Goal: Task Accomplishment & Management: Use online tool/utility

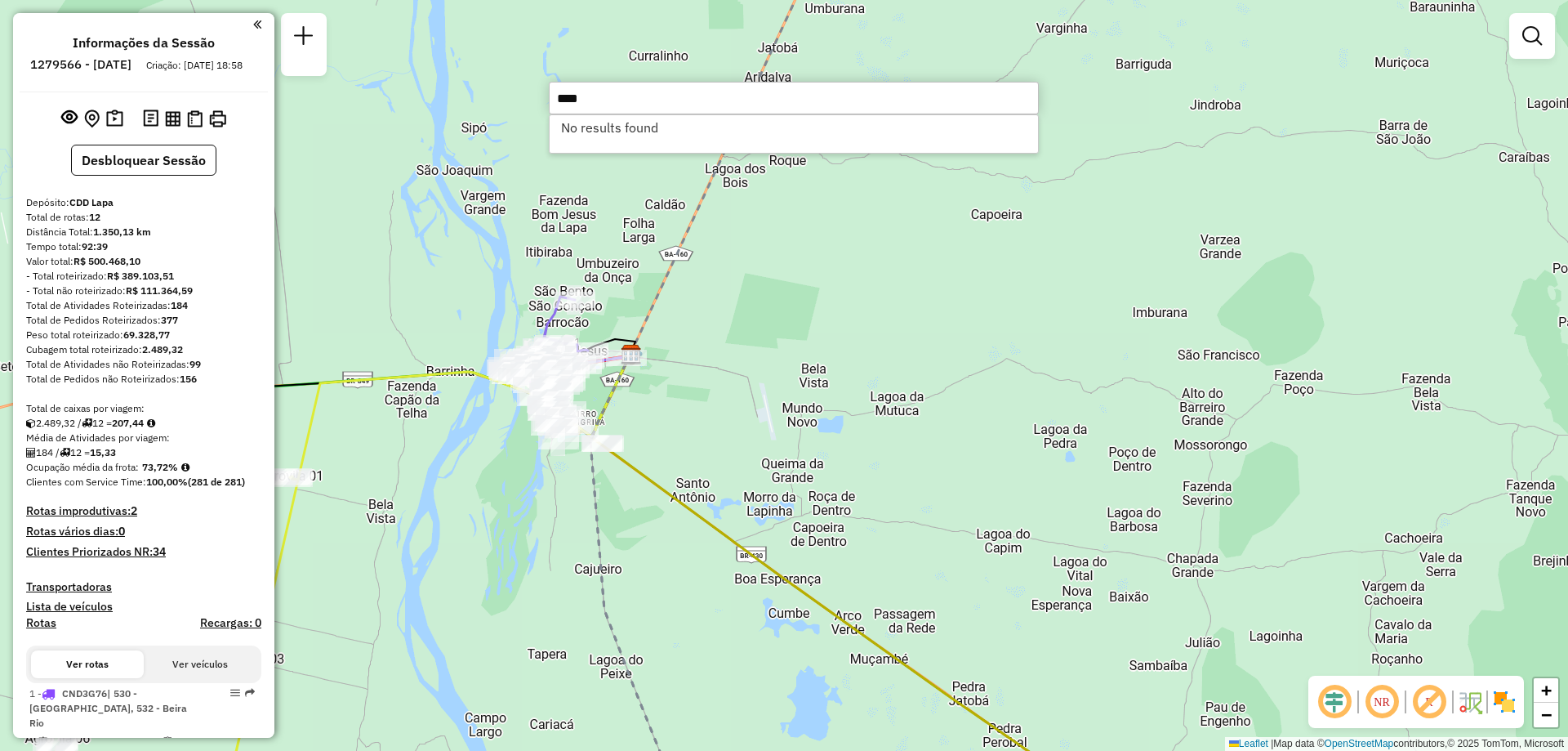
type input "****"
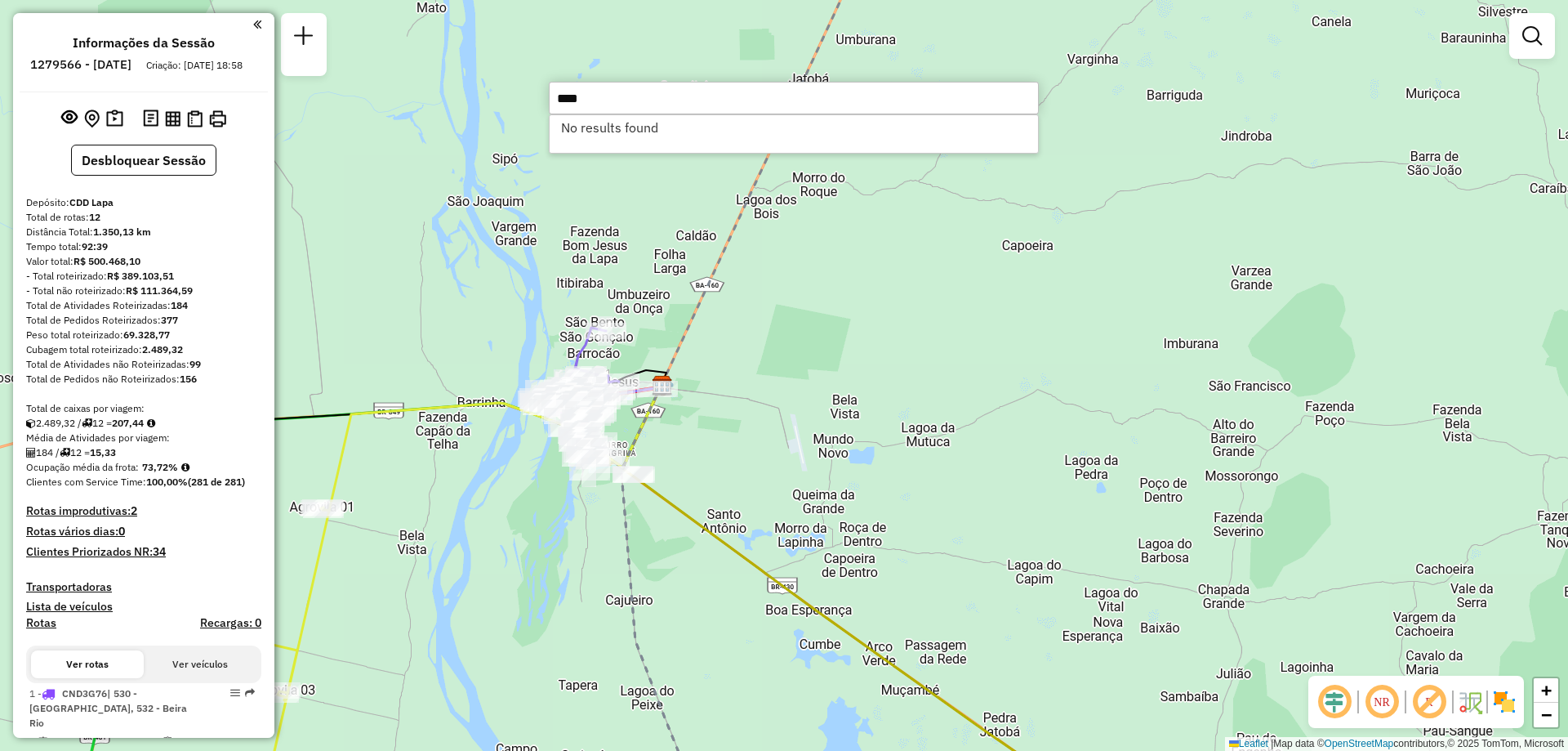
drag, startPoint x: 827, startPoint y: 376, endPoint x: 865, endPoint y: 410, distance: 51.0
click at [867, 413] on div "Janela de atendimento Grade de atendimento Capacidade Transportadoras Veículos …" at bounding box center [784, 376] width 1568 height 751
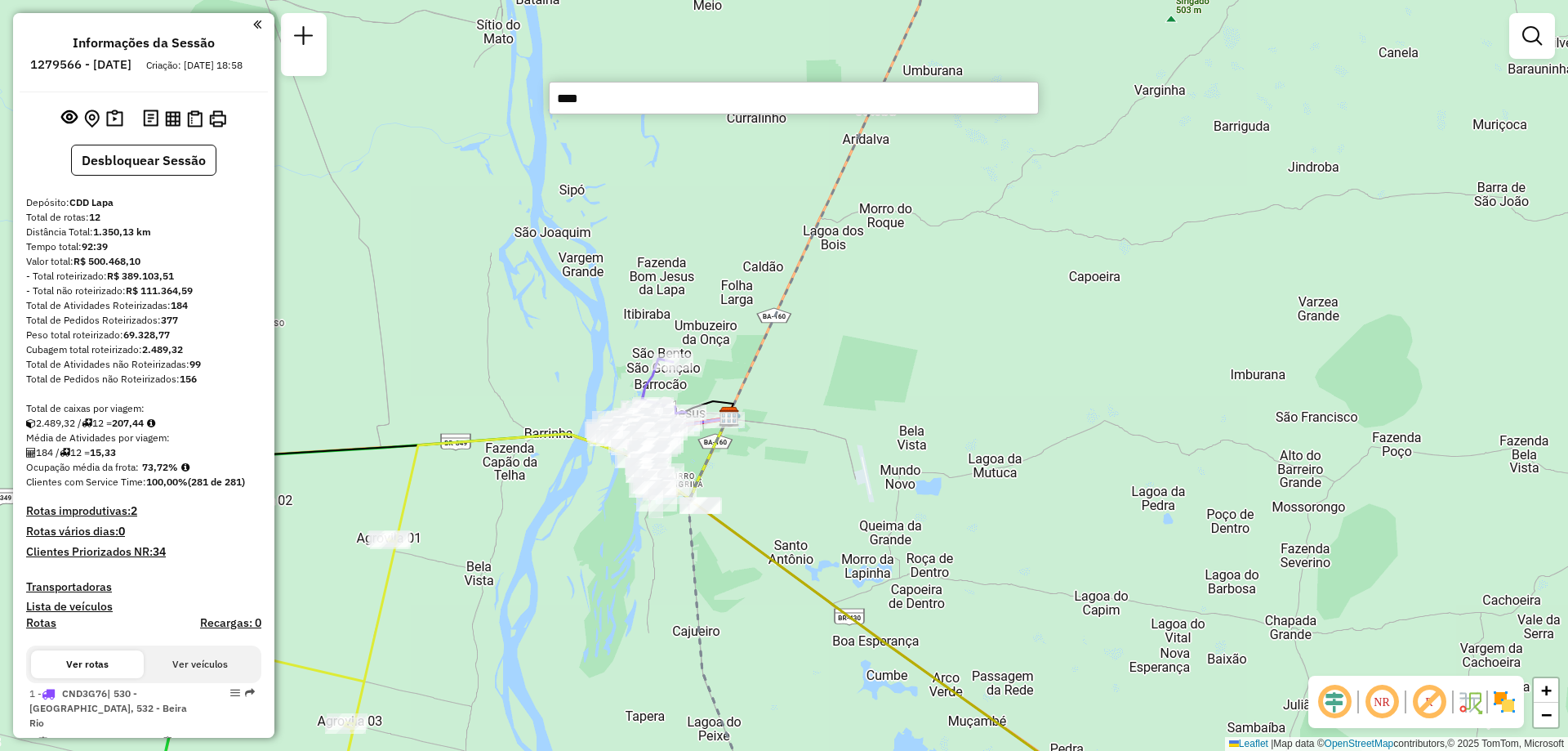
drag, startPoint x: 721, startPoint y: 424, endPoint x: 775, endPoint y: 444, distance: 57.6
click at [779, 449] on div "Janela de atendimento Grade de atendimento Capacidade Transportadoras Veículos …" at bounding box center [784, 376] width 1568 height 751
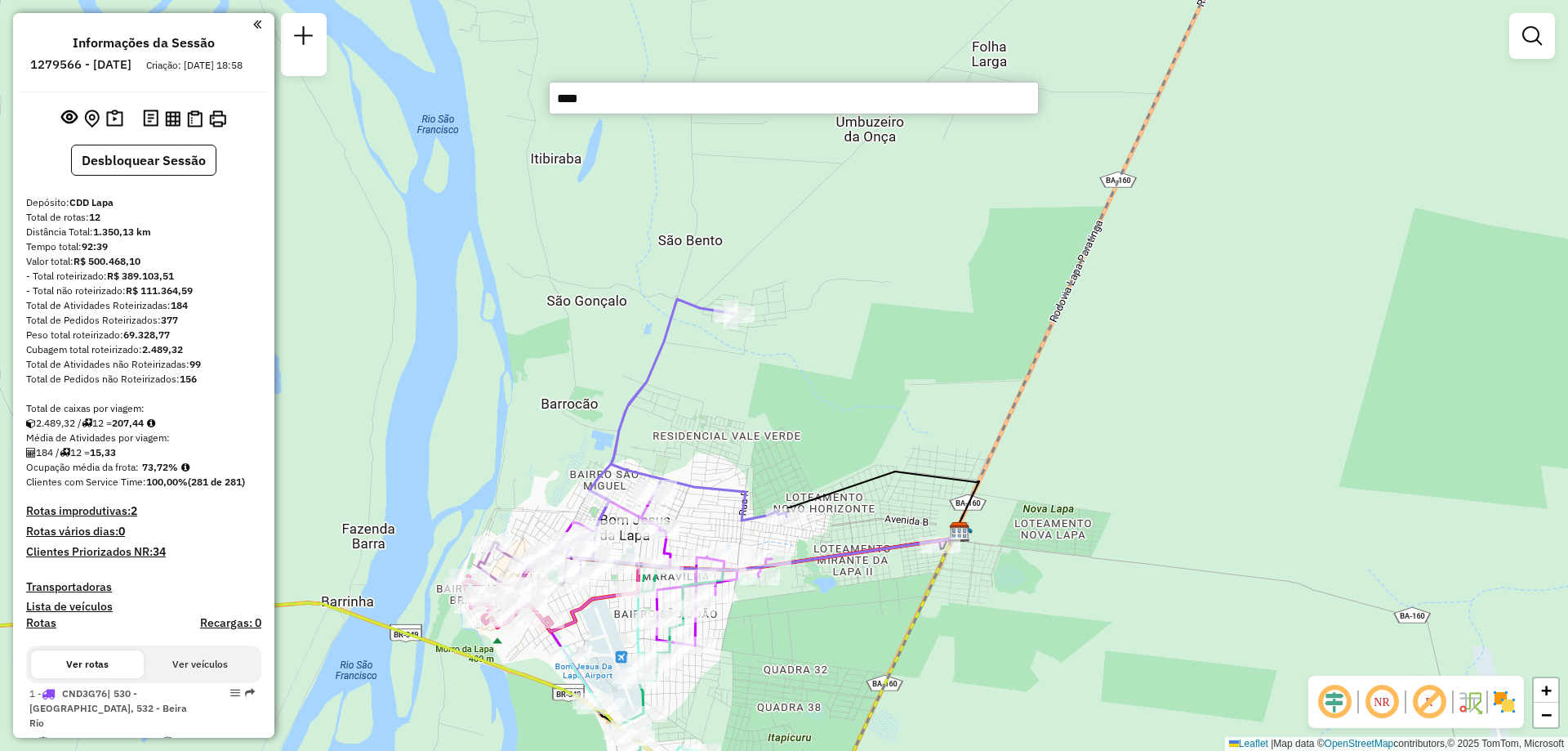
drag, startPoint x: 699, startPoint y: 384, endPoint x: 716, endPoint y: 399, distance: 22.7
click at [716, 399] on div "Janela de atendimento Grade de atendimento Capacidade Transportadoras Veículos …" at bounding box center [784, 376] width 1568 height 751
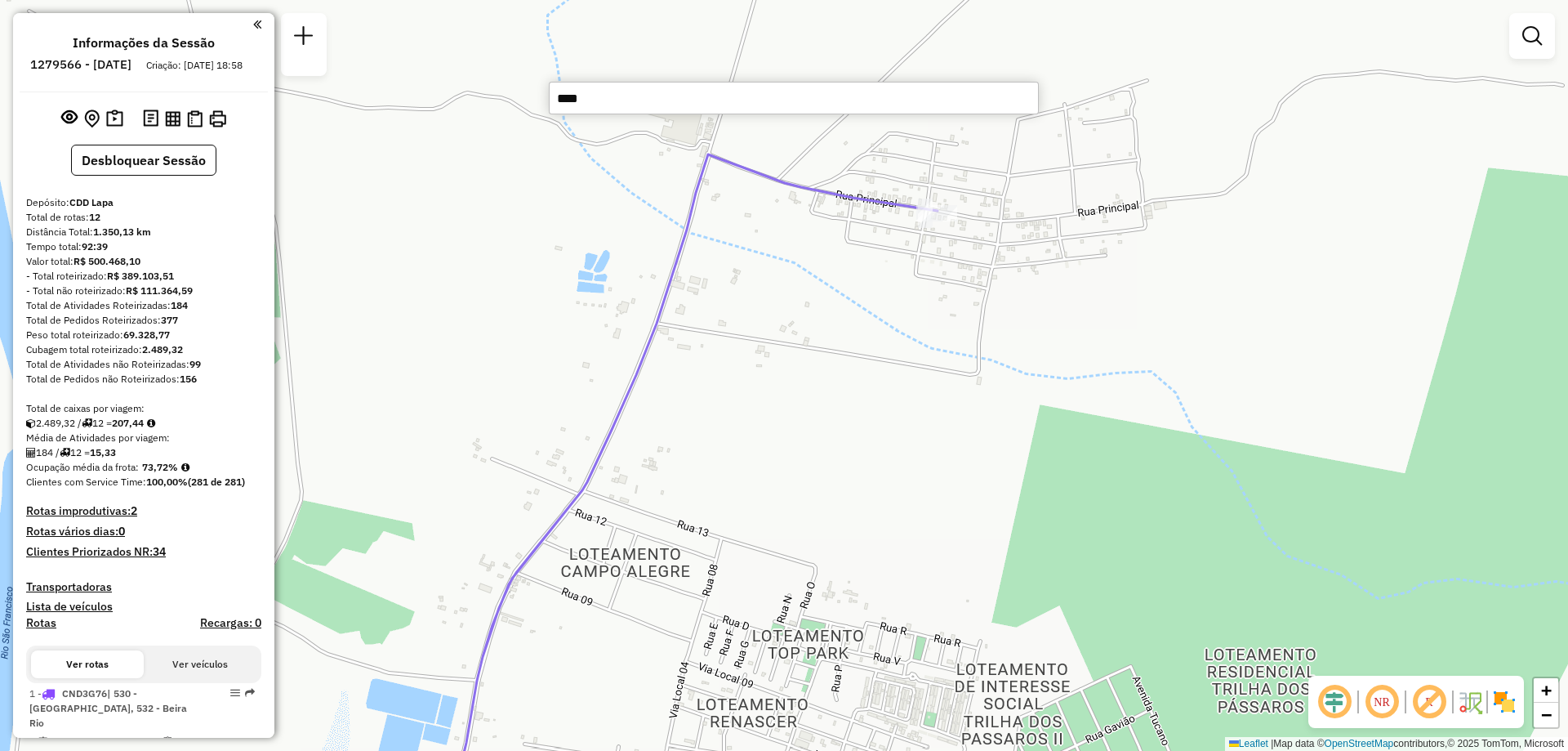
drag, startPoint x: 688, startPoint y: 360, endPoint x: 728, endPoint y: 454, distance: 102.2
click at [728, 454] on div "Janela de atendimento Grade de atendimento Capacidade Transportadoras Veículos …" at bounding box center [784, 376] width 1568 height 751
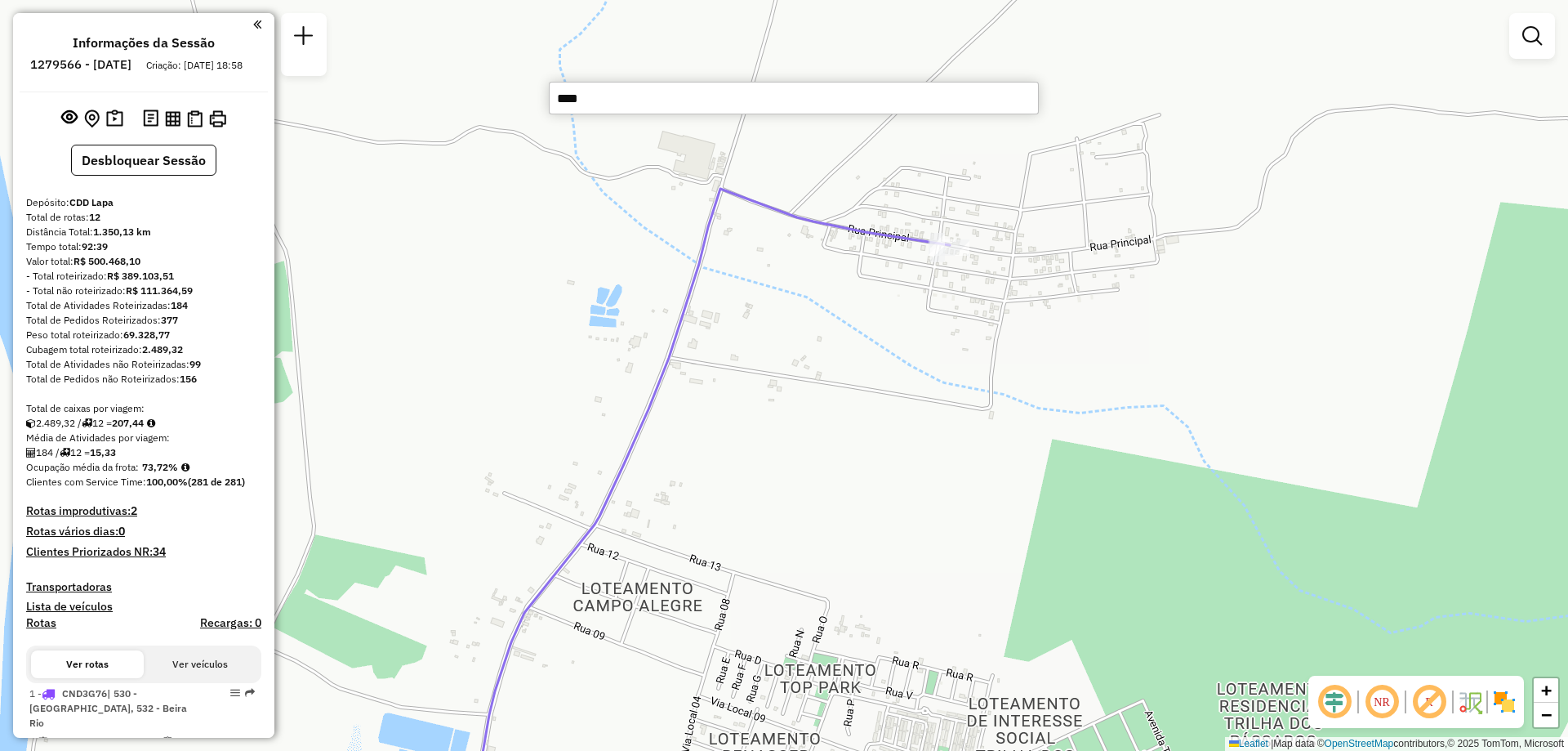
drag, startPoint x: 596, startPoint y: 105, endPoint x: 390, endPoint y: 149, distance: 210.6
click at [390, 149] on hb-router-mapa "Informações da Sessão 1279566 - 20/09/2025 Criação: 19/09/2025 18:58 Desbloquea…" at bounding box center [784, 376] width 1568 height 751
click at [454, 220] on div "Janela de atendimento Grade de atendimento Capacidade Transportadoras Veículos …" at bounding box center [784, 376] width 1568 height 751
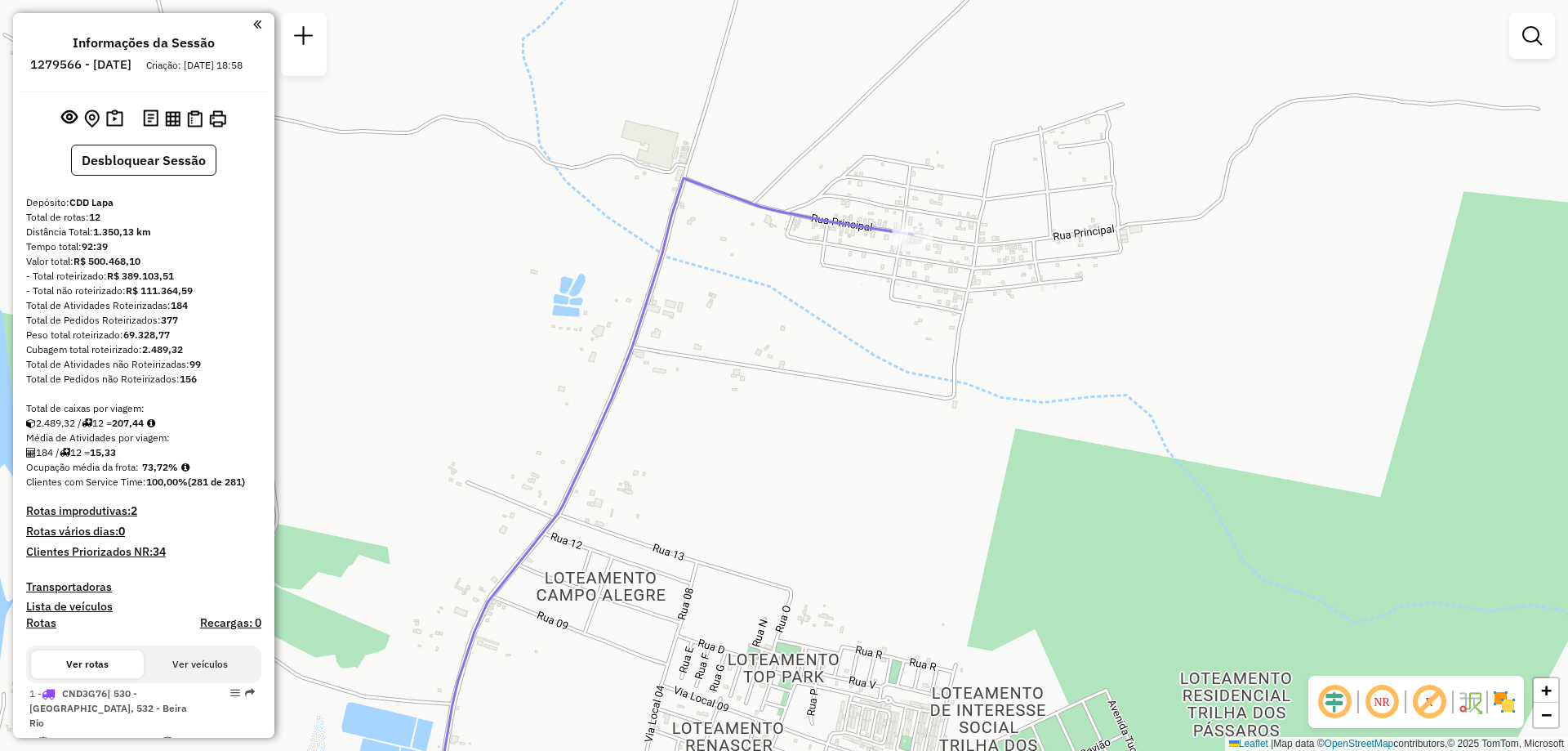
drag, startPoint x: 1211, startPoint y: 374, endPoint x: 1174, endPoint y: 363, distance: 38.6
click at [1174, 363] on div "Janela de atendimento Grade de atendimento Capacidade Transportadoras Veículos …" at bounding box center [784, 376] width 1568 height 751
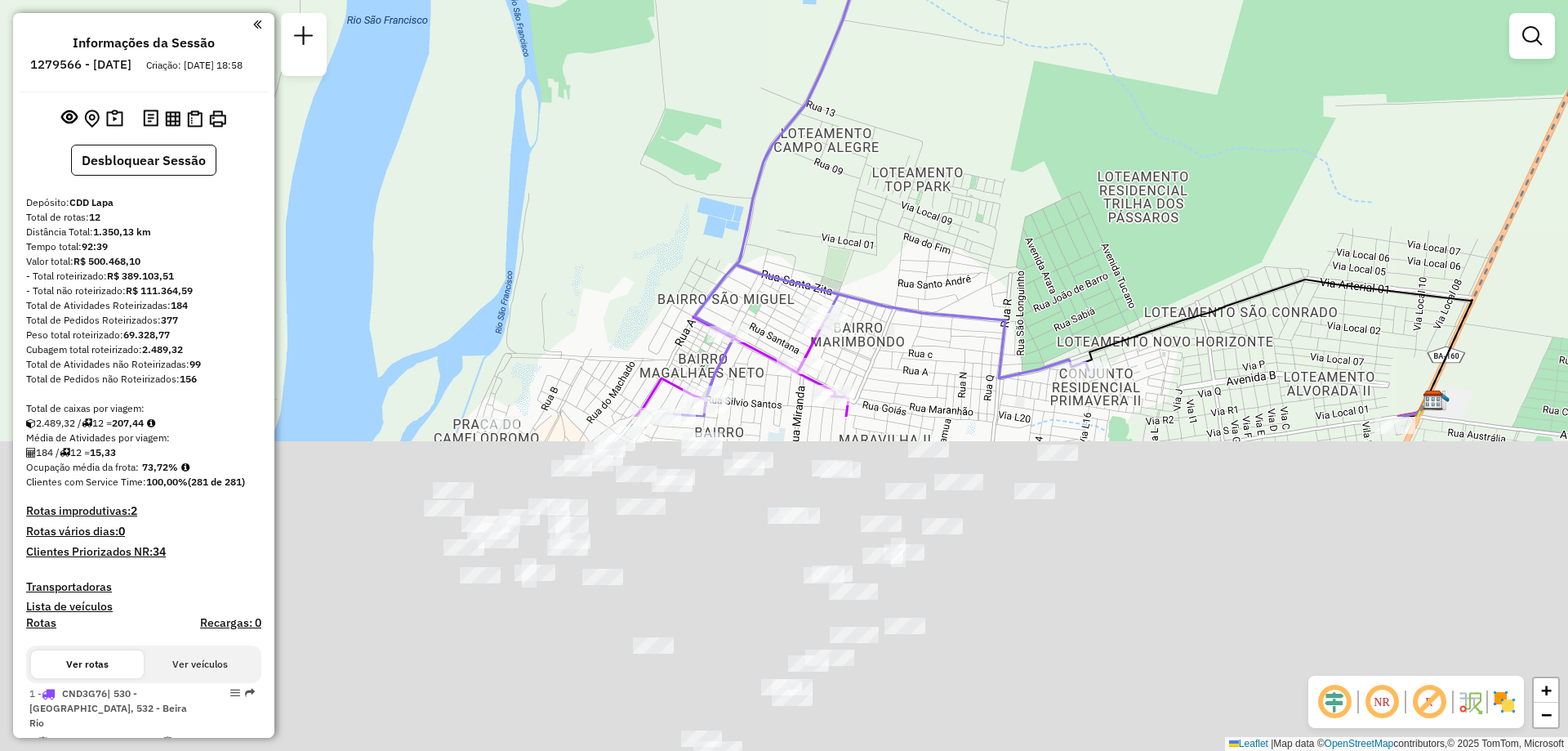
drag, startPoint x: 847, startPoint y: 596, endPoint x: 909, endPoint y: 187, distance: 413.7
click at [909, 187] on div "Janela de atendimento Grade de atendimento Capacidade Transportadoras Veículos …" at bounding box center [784, 376] width 1568 height 751
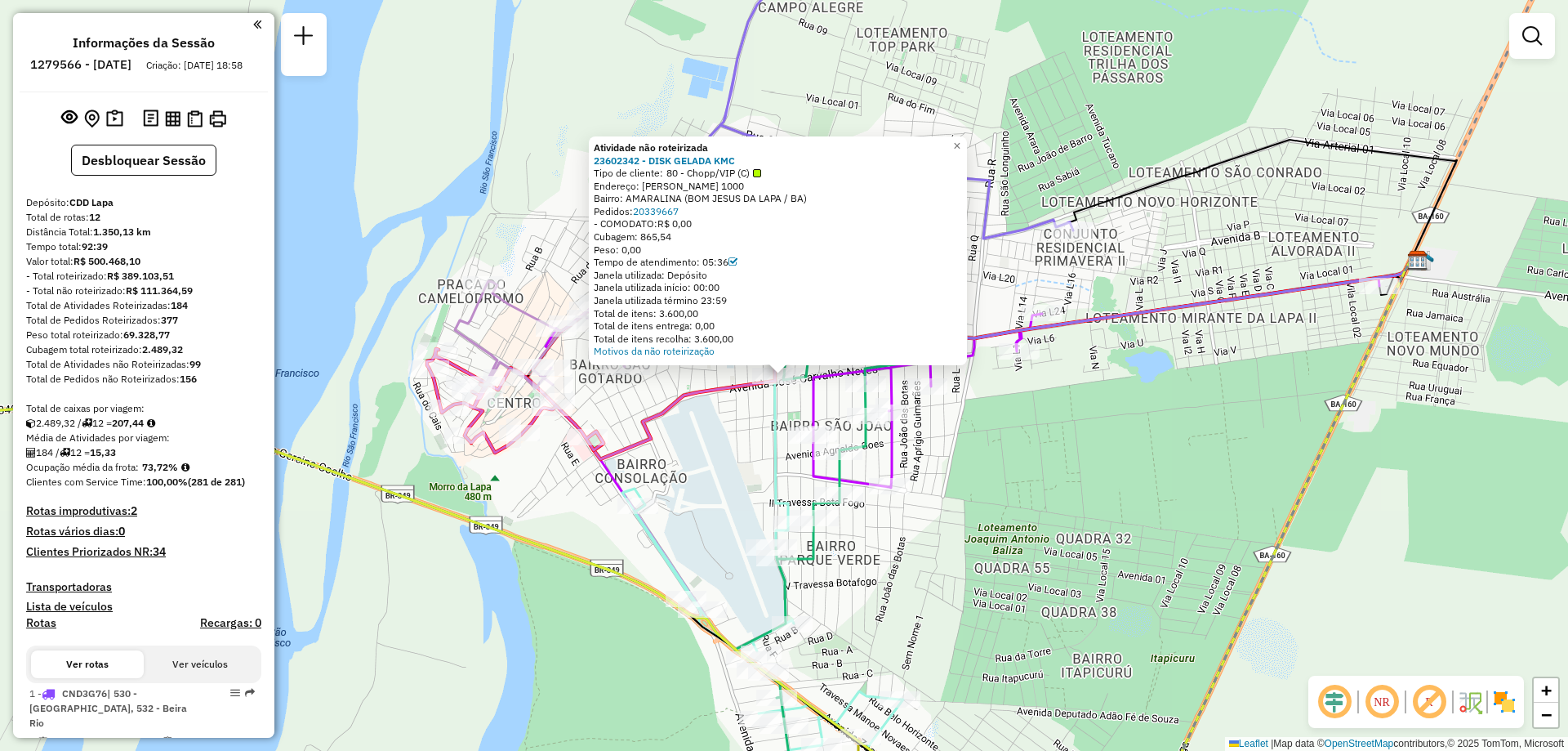
click at [686, 420] on div "Atividade não roteirizada 23602342 - DISK GELADA KMC Tipo de cliente: 80 - Chop…" at bounding box center [784, 376] width 1568 height 751
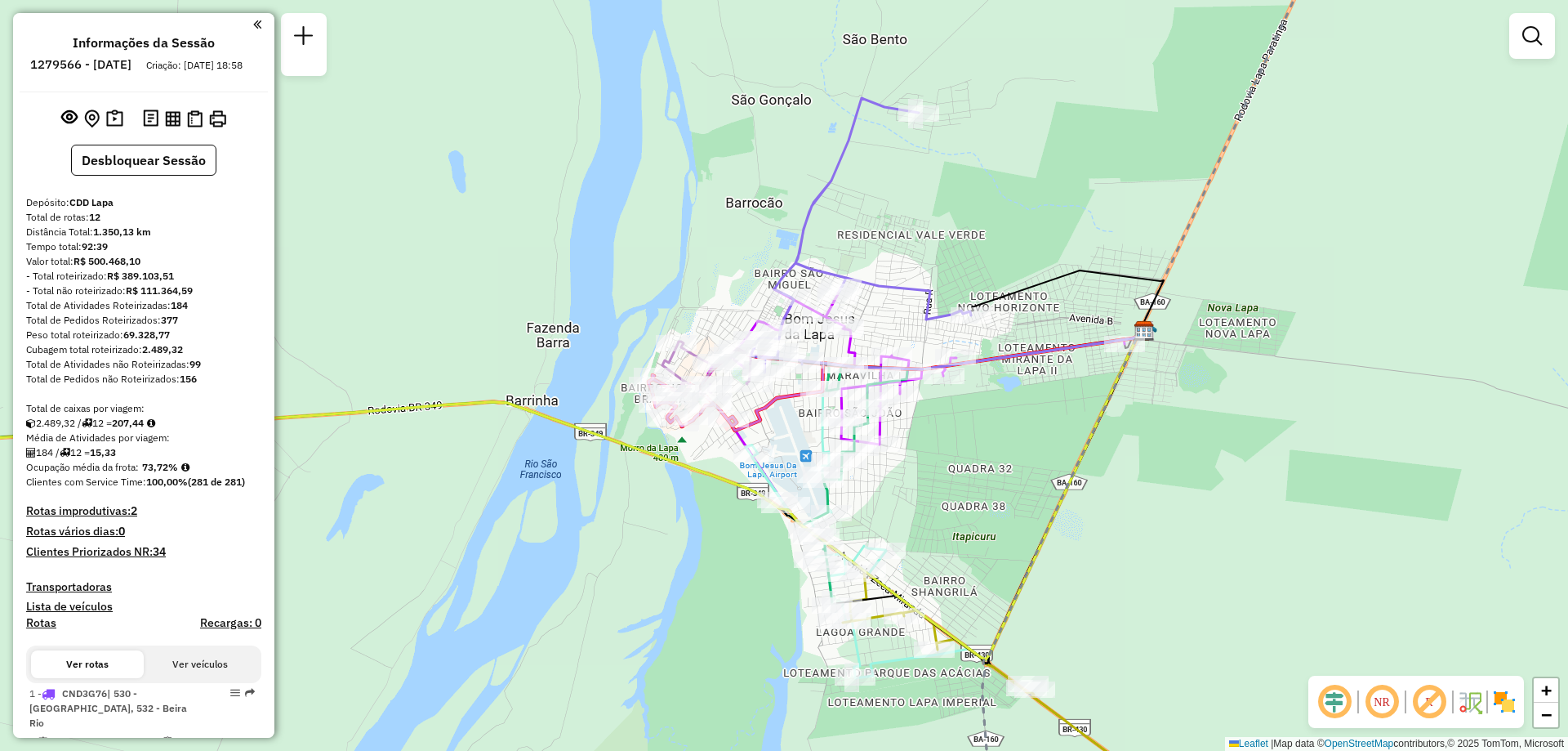
drag, startPoint x: 935, startPoint y: 543, endPoint x: 896, endPoint y: 490, distance: 65.8
click at [899, 499] on div "Janela de atendimento Grade de atendimento Capacidade Transportadoras Veículos …" at bounding box center [784, 376] width 1568 height 751
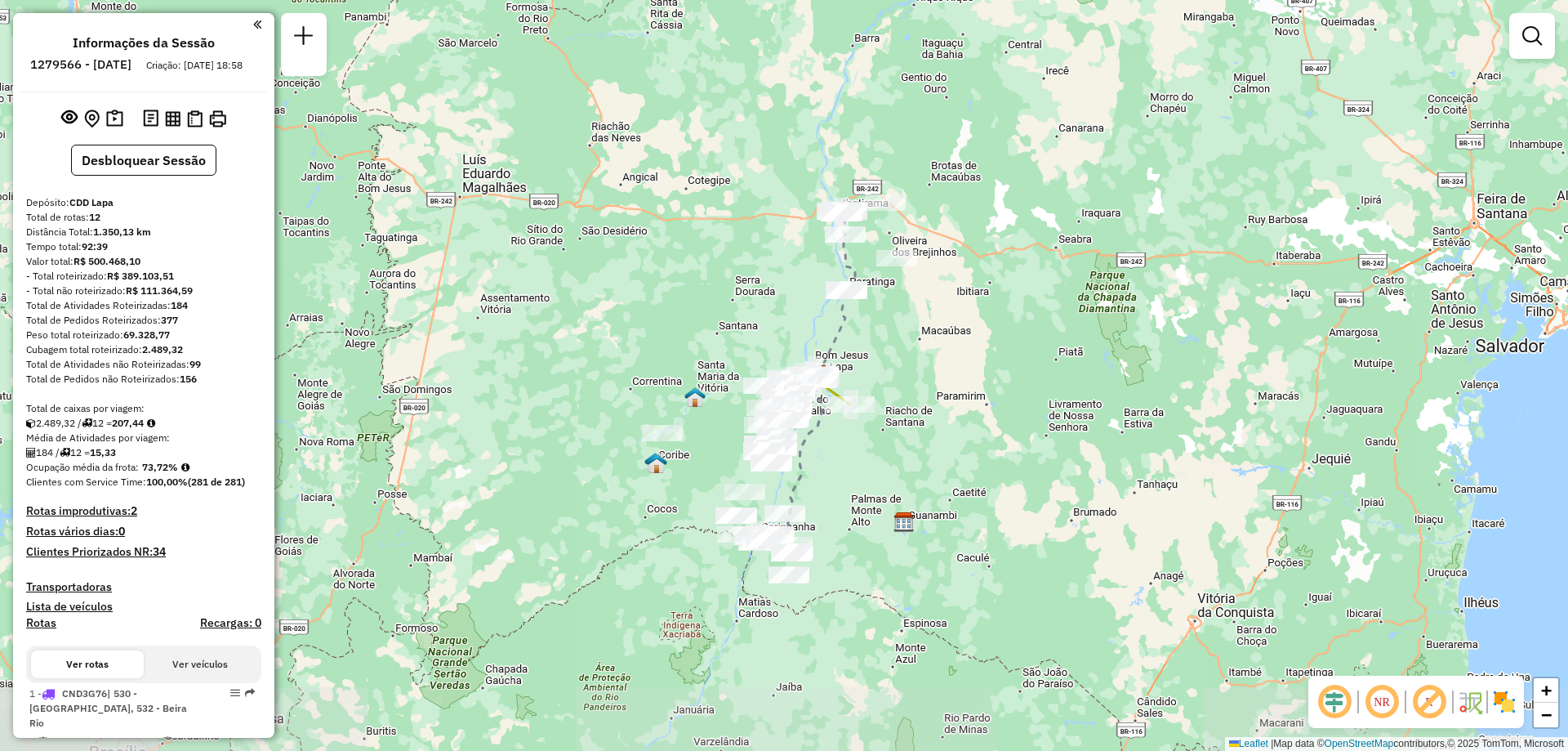
drag, startPoint x: 878, startPoint y: 665, endPoint x: 841, endPoint y: 504, distance: 165.2
click at [841, 504] on div "Janela de atendimento Grade de atendimento Capacidade Transportadoras Veículos …" at bounding box center [784, 376] width 1568 height 751
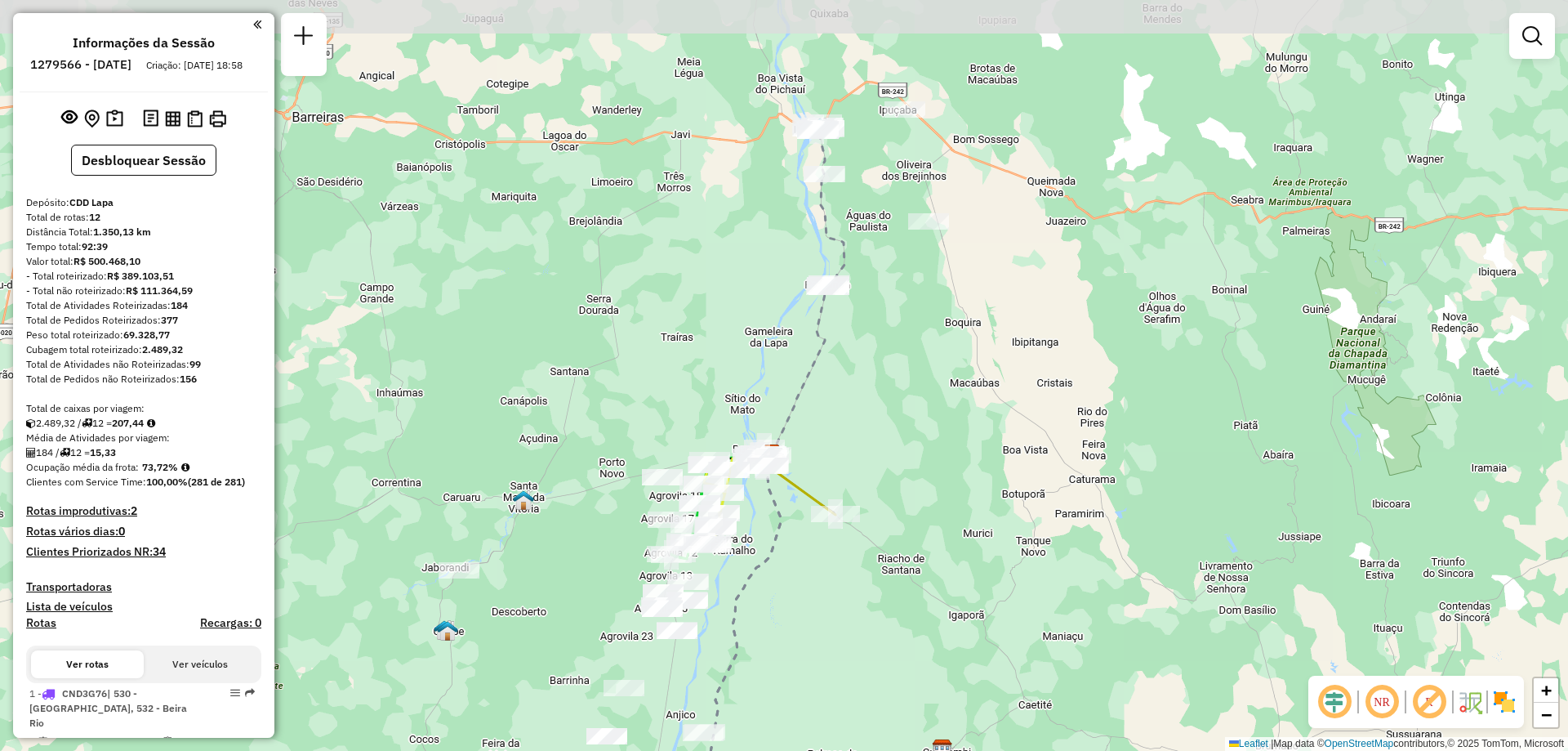
drag, startPoint x: 843, startPoint y: 330, endPoint x: 813, endPoint y: 442, distance: 115.9
click at [813, 442] on div "Janela de atendimento Grade de atendimento Capacidade Transportadoras Veículos …" at bounding box center [784, 376] width 1568 height 751
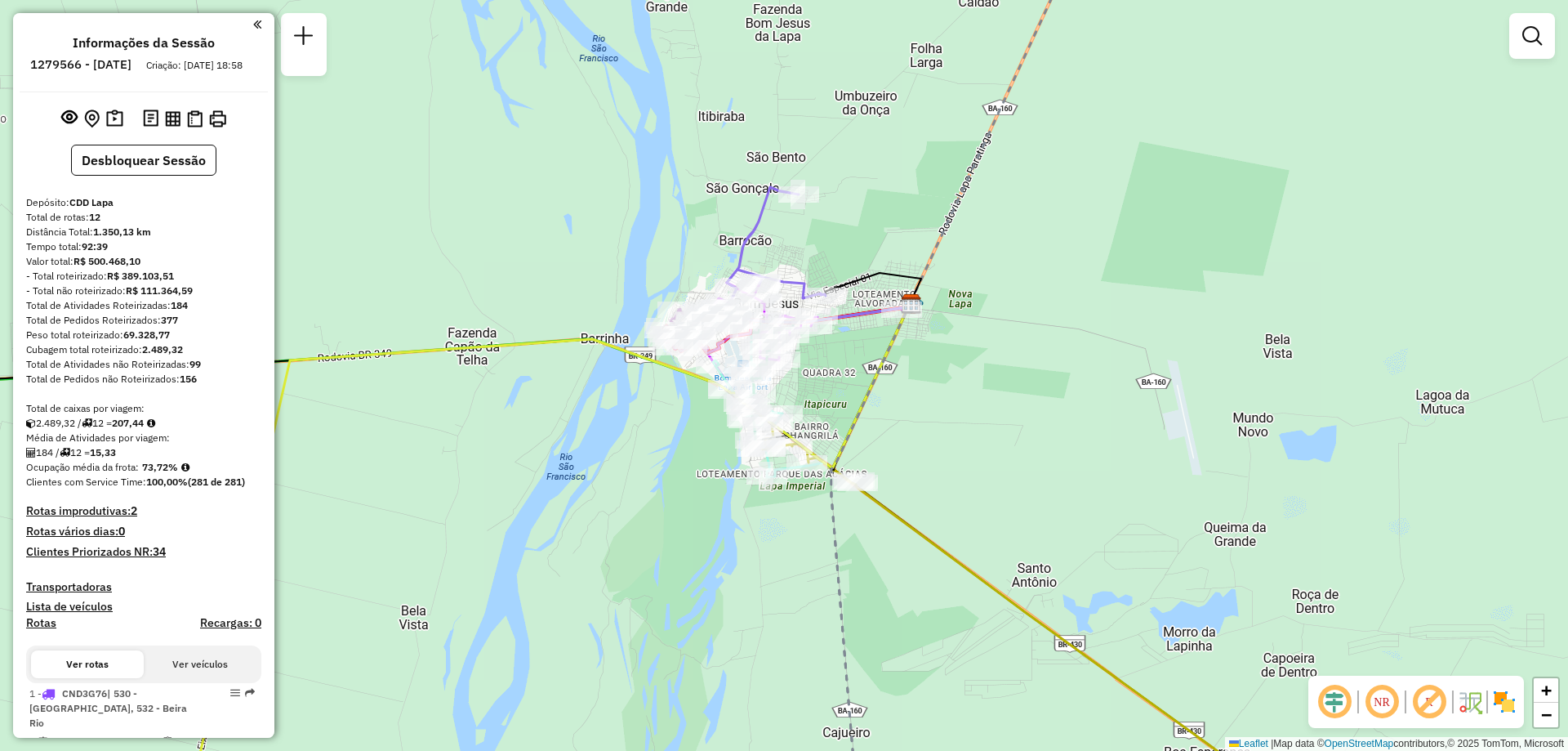
drag, startPoint x: 781, startPoint y: 341, endPoint x: 799, endPoint y: 419, distance: 80.0
click at [799, 419] on div "Janela de atendimento Grade de atendimento Capacidade Transportadoras Veículos …" at bounding box center [784, 376] width 1568 height 751
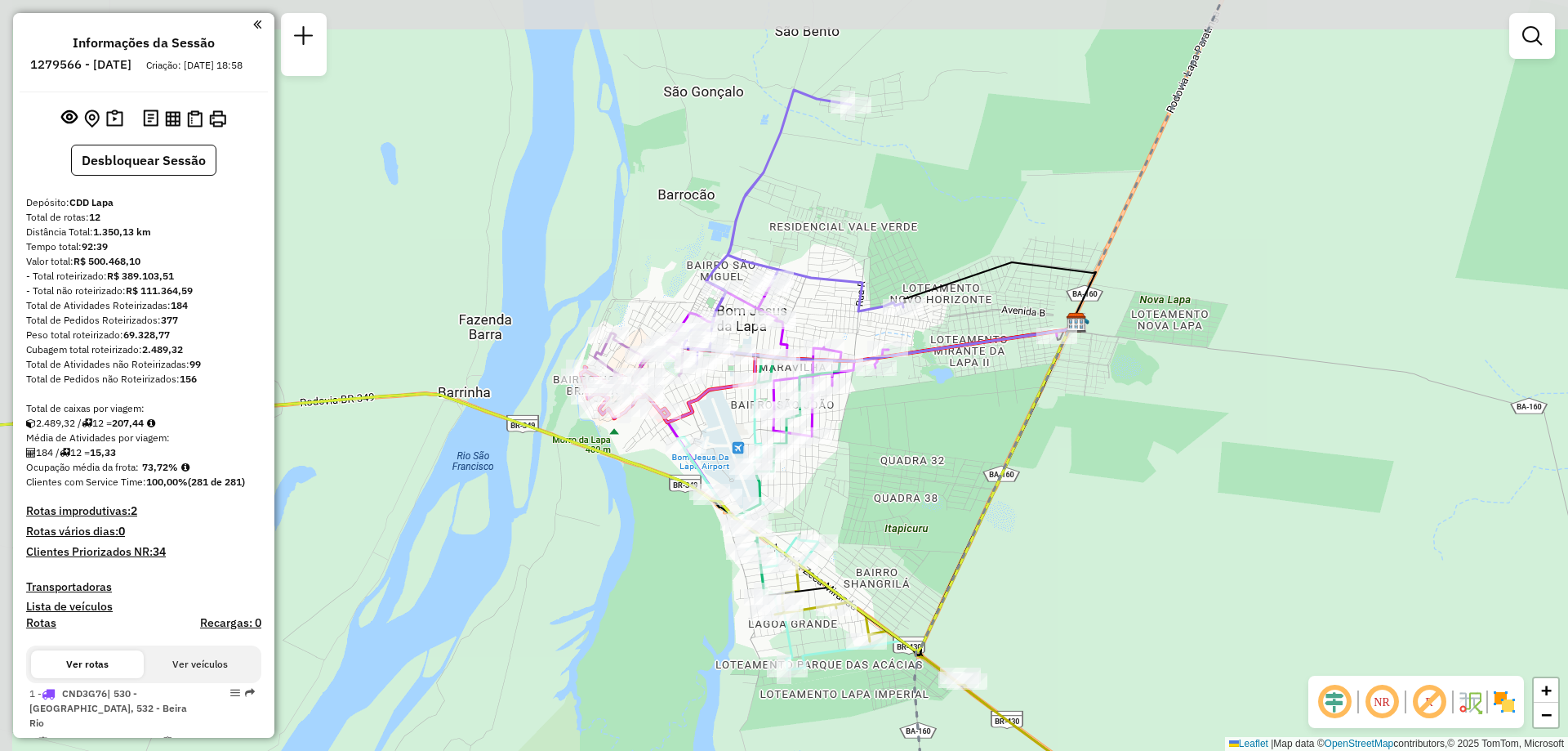
drag, startPoint x: 807, startPoint y: 394, endPoint x: 839, endPoint y: 458, distance: 71.6
click at [839, 458] on div "Janela de atendimento Grade de atendimento Capacidade Transportadoras Veículos …" at bounding box center [784, 376] width 1568 height 751
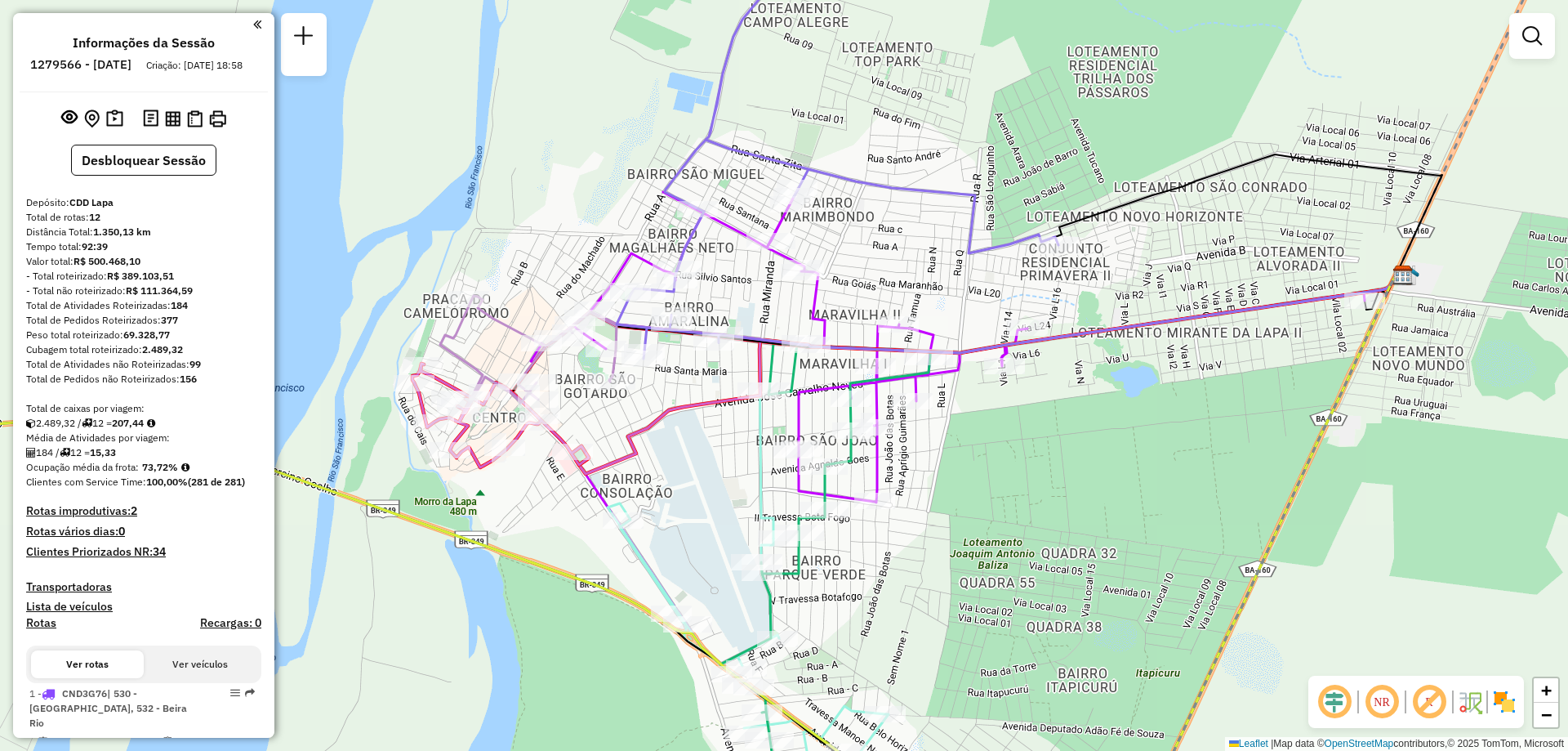
drag, startPoint x: 719, startPoint y: 341, endPoint x: 736, endPoint y: 388, distance: 50.0
click at [736, 388] on div "Rota 6 - Placa FVW0I23 23602342 - DISK GELADA KMC Janela de atendimento Grade d…" at bounding box center [784, 376] width 1568 height 751
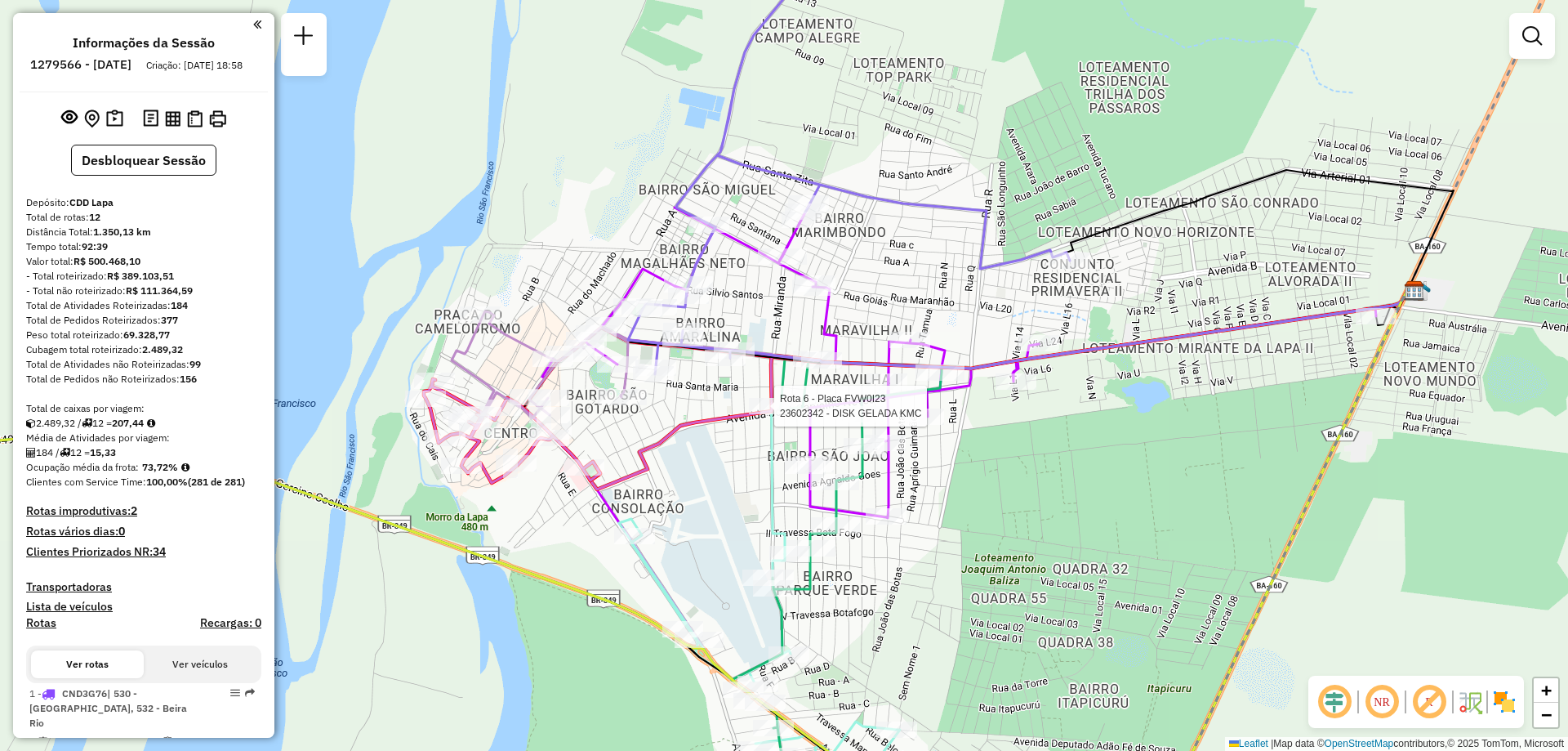
drag, startPoint x: 672, startPoint y: 505, endPoint x: 682, endPoint y: 511, distance: 11.7
click at [682, 511] on div "Rota 6 - Placa FVW0I23 23602342 - DISK GELADA KMC Janela de atendimento Grade d…" at bounding box center [784, 376] width 1568 height 751
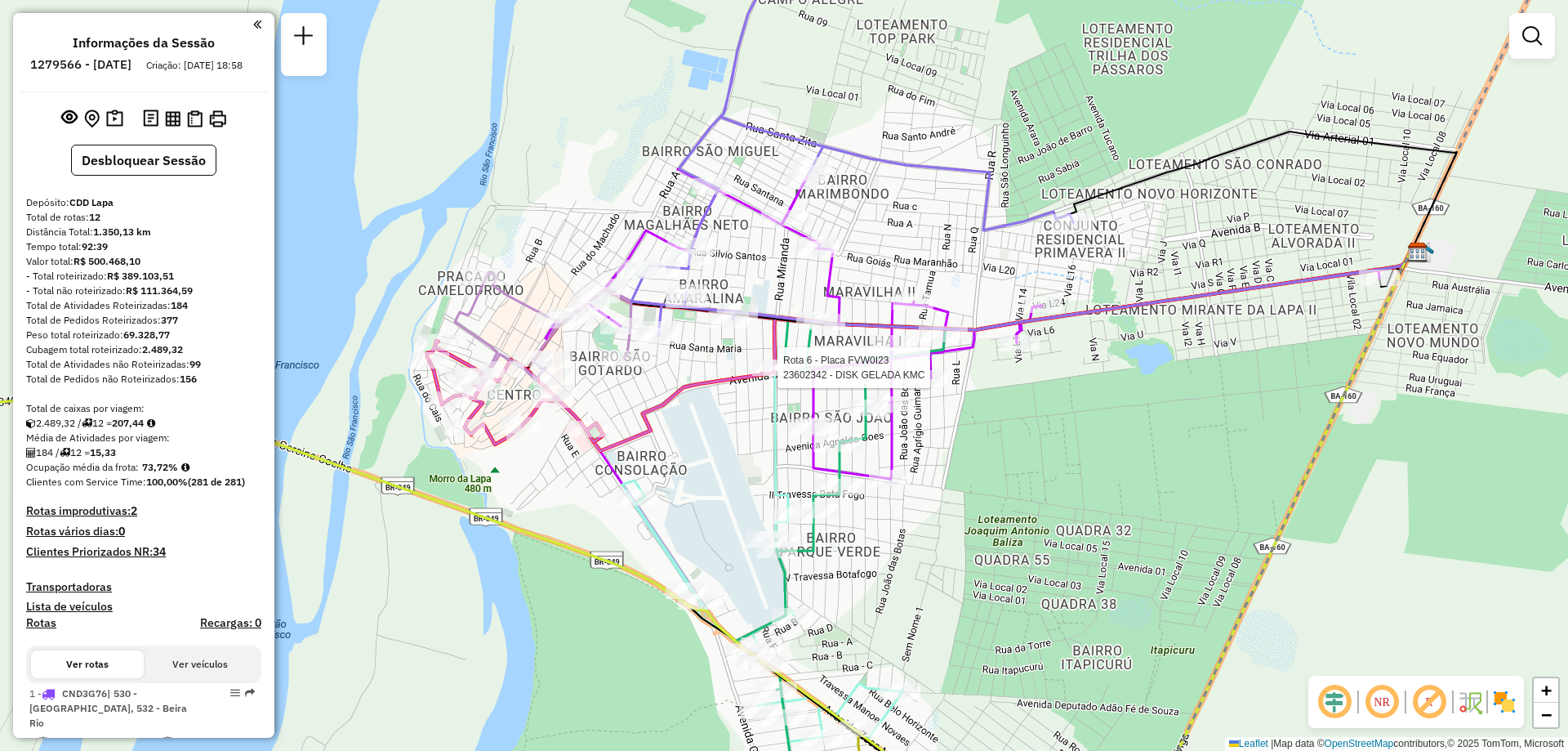
drag, startPoint x: 738, startPoint y: 566, endPoint x: 741, endPoint y: 528, distance: 38.1
click at [741, 528] on div "Rota 6 - Placa FVW0I23 23602342 - DISK GELADA KMC Janela de atendimento Grade d…" at bounding box center [784, 376] width 1568 height 751
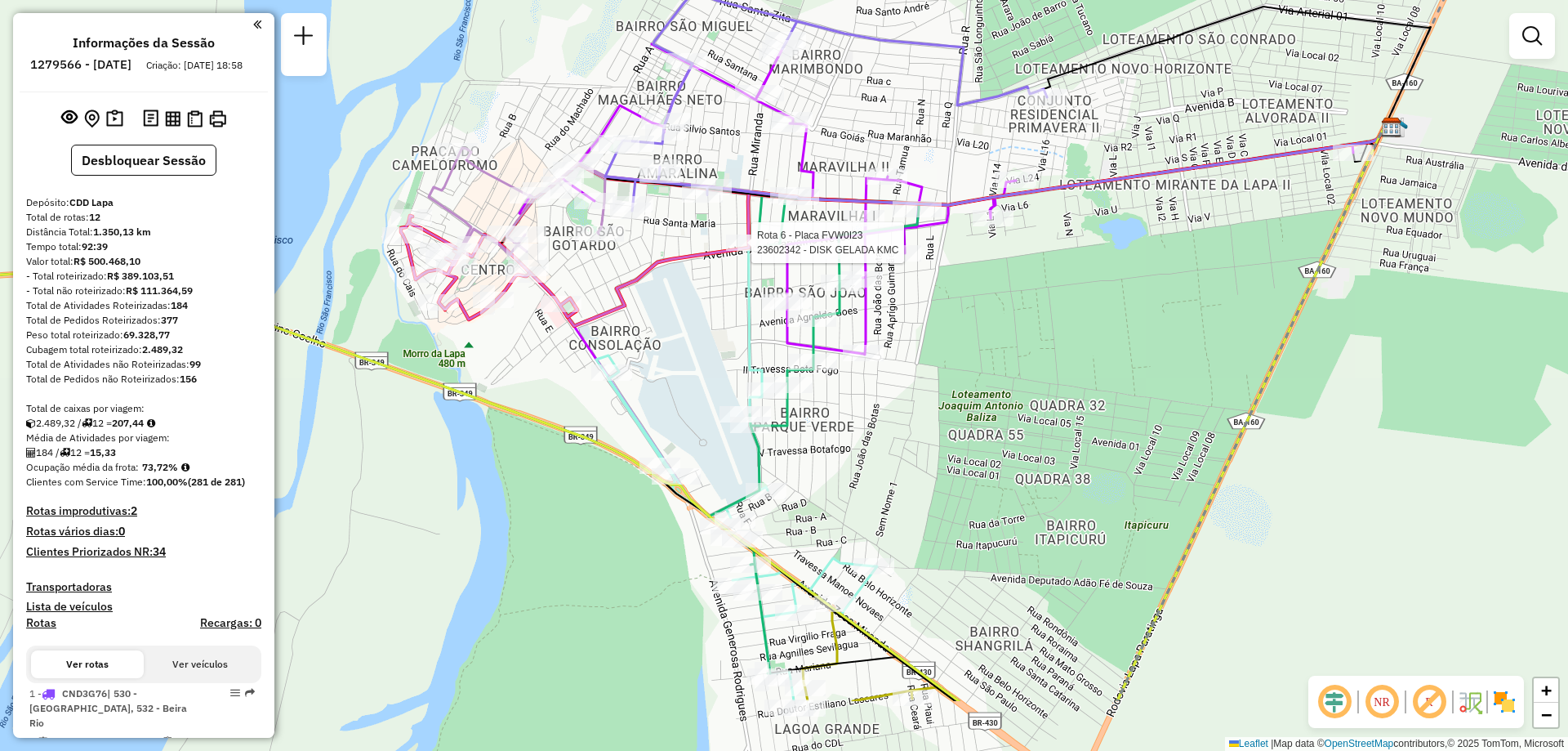
drag, startPoint x: 1068, startPoint y: 581, endPoint x: 1041, endPoint y: 457, distance: 126.9
click at [1042, 455] on div "Rota 6 - Placa FVW0I23 23602342 - DISK GELADA KMC Janela de atendimento Grade d…" at bounding box center [784, 376] width 1568 height 751
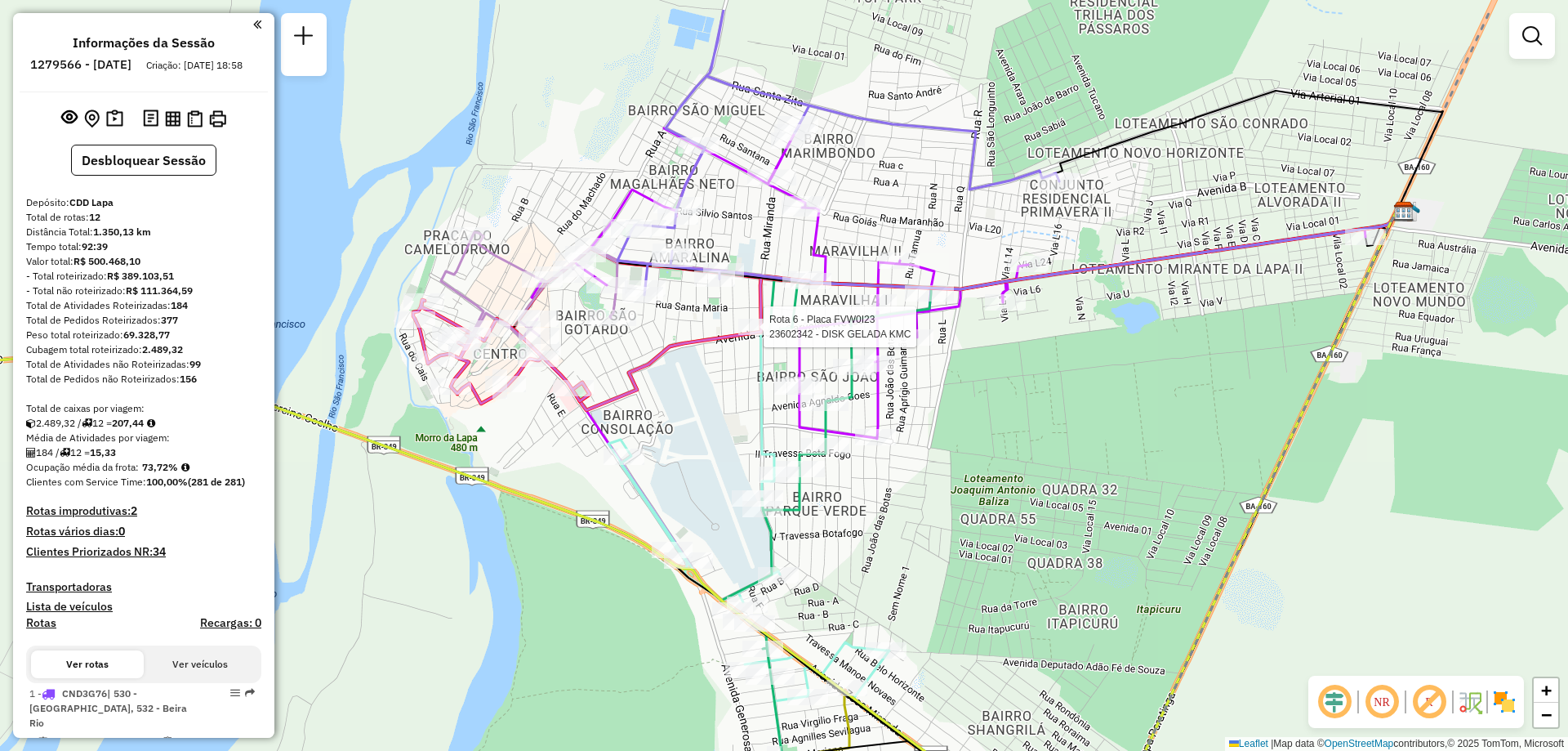
drag, startPoint x: 1065, startPoint y: 366, endPoint x: 1078, endPoint y: 452, distance: 87.0
click at [1078, 452] on div "Rota 6 - Placa FVW0I23 23602342 - DISK GELADA KMC Janela de atendimento Grade d…" at bounding box center [784, 376] width 1568 height 751
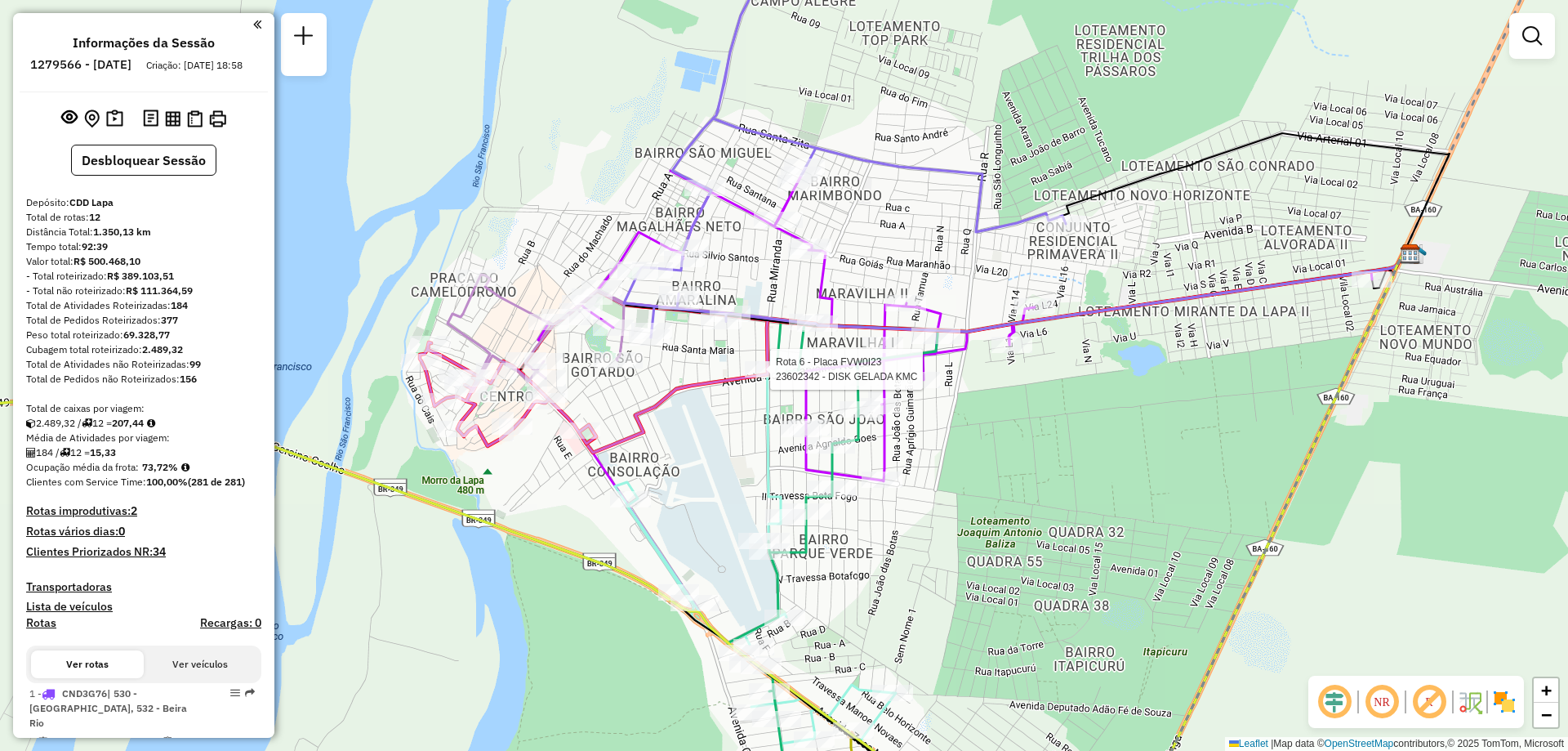
drag, startPoint x: 1019, startPoint y: 404, endPoint x: 1024, endPoint y: 449, distance: 45.3
click at [1024, 449] on div "Rota 6 - Placa FVW0I23 23602342 - DISK GELADA KMC Janela de atendimento Grade d…" at bounding box center [784, 376] width 1568 height 751
